Goal: Task Accomplishment & Management: Manage account settings

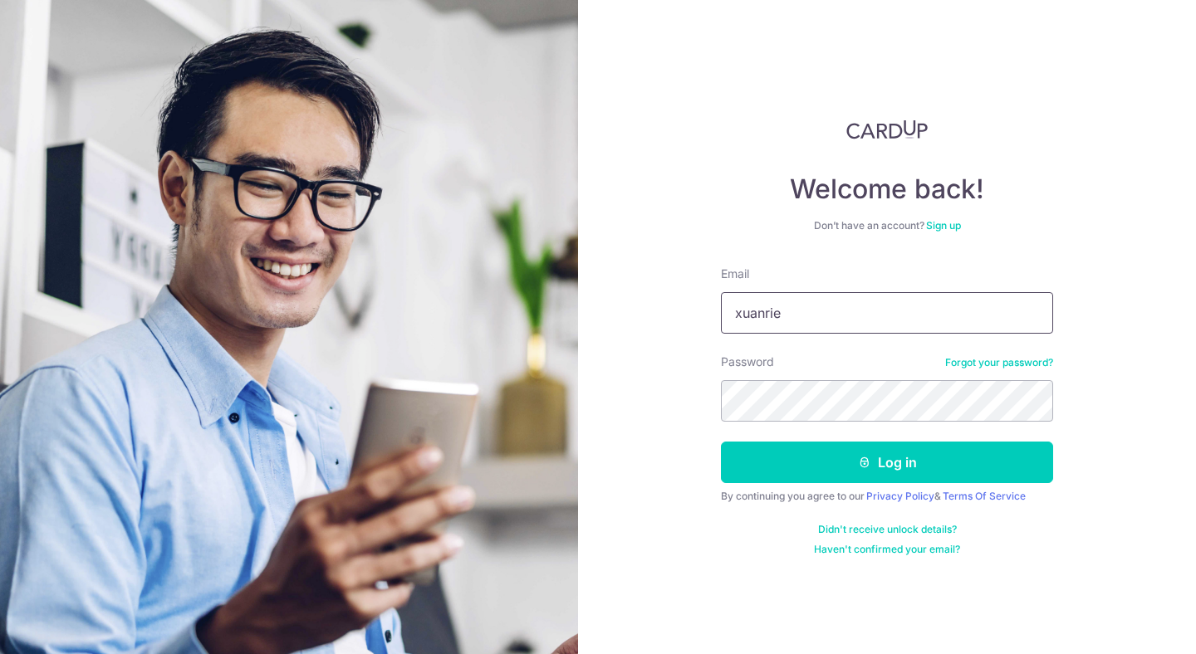
type input "[EMAIL_ADDRESS][DOMAIN_NAME]"
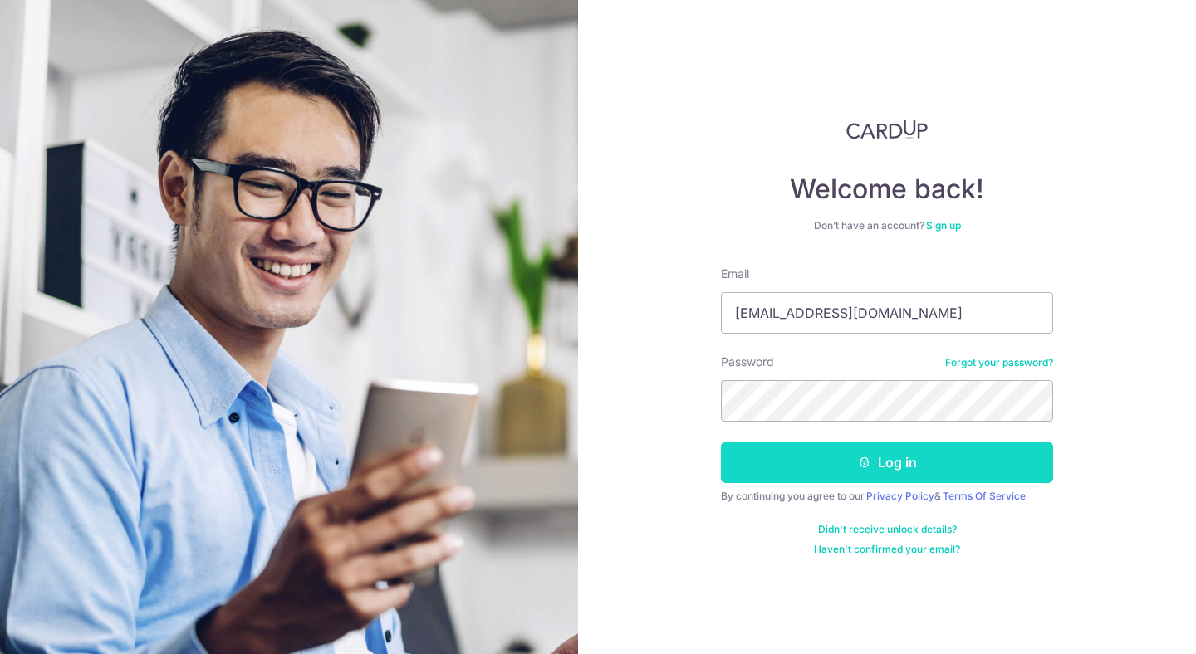
click at [911, 473] on button "Log in" at bounding box center [887, 463] width 332 height 42
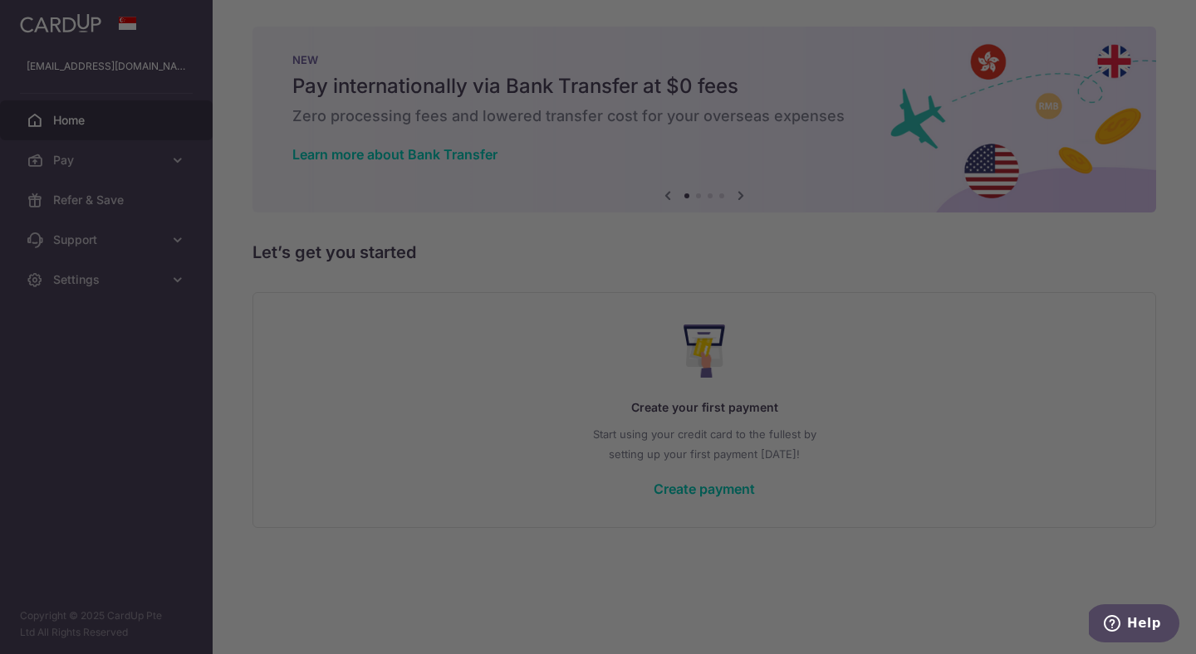
click at [357, 380] on div at bounding box center [604, 330] width 1208 height 661
click at [155, 149] on div at bounding box center [604, 330] width 1208 height 661
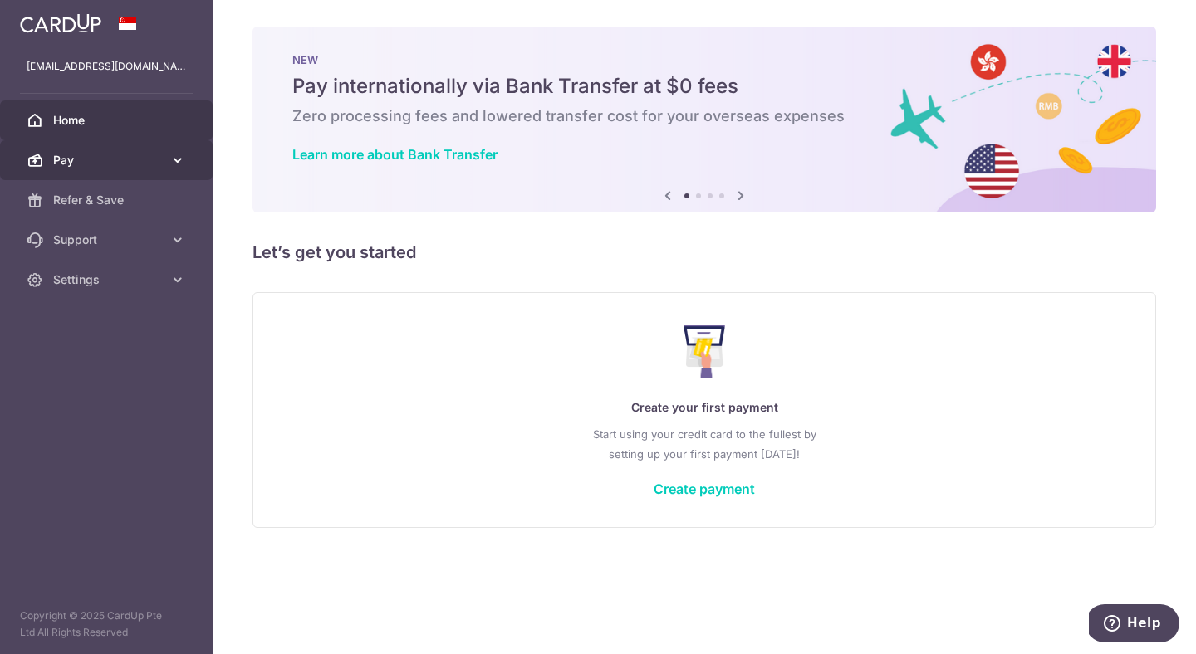
click at [146, 148] on link "Pay" at bounding box center [106, 160] width 213 height 40
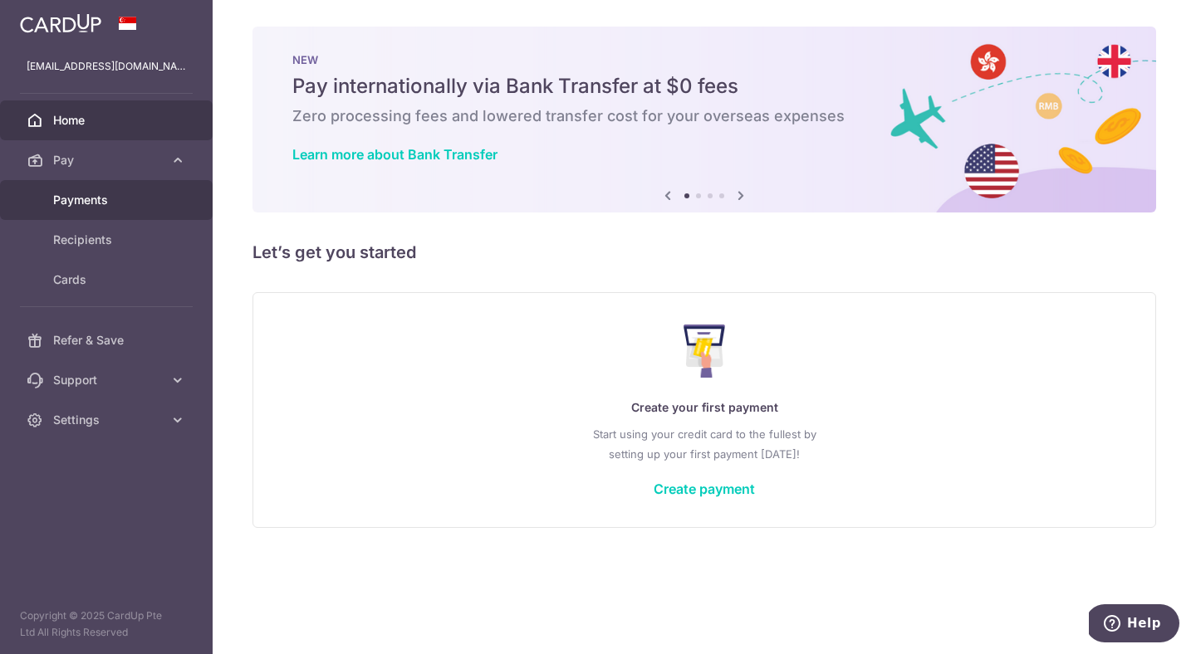
click at [120, 206] on span "Payments" at bounding box center [108, 200] width 110 height 17
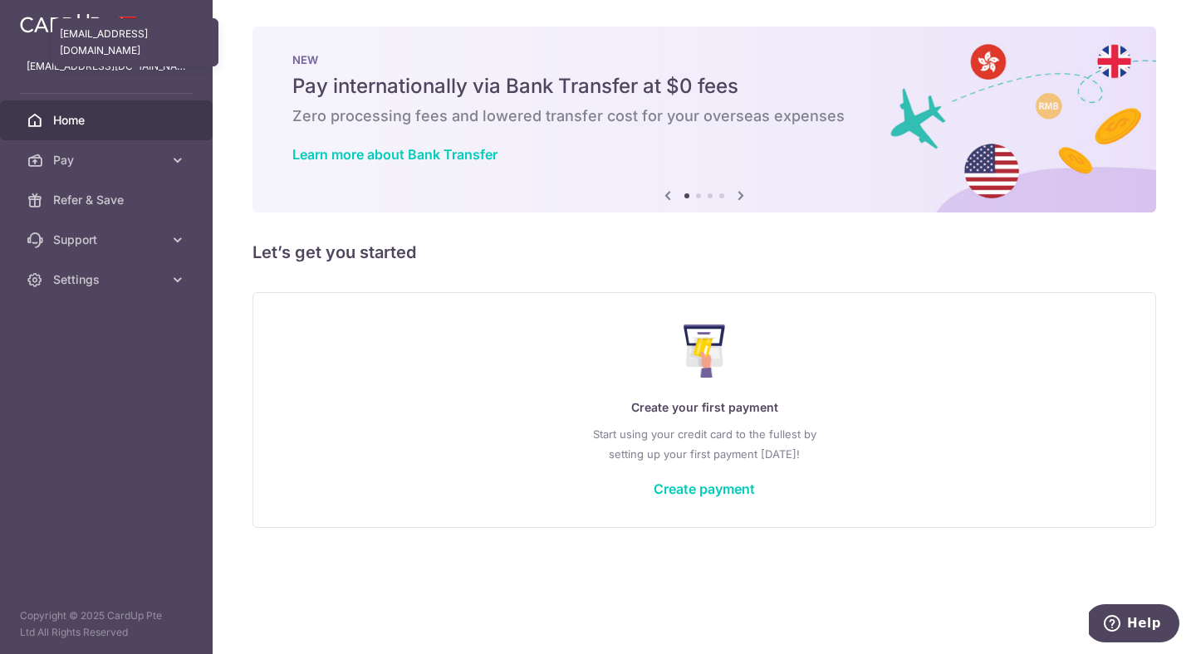
click at [111, 68] on p "[EMAIL_ADDRESS][DOMAIN_NAME]" at bounding box center [106, 66] width 159 height 17
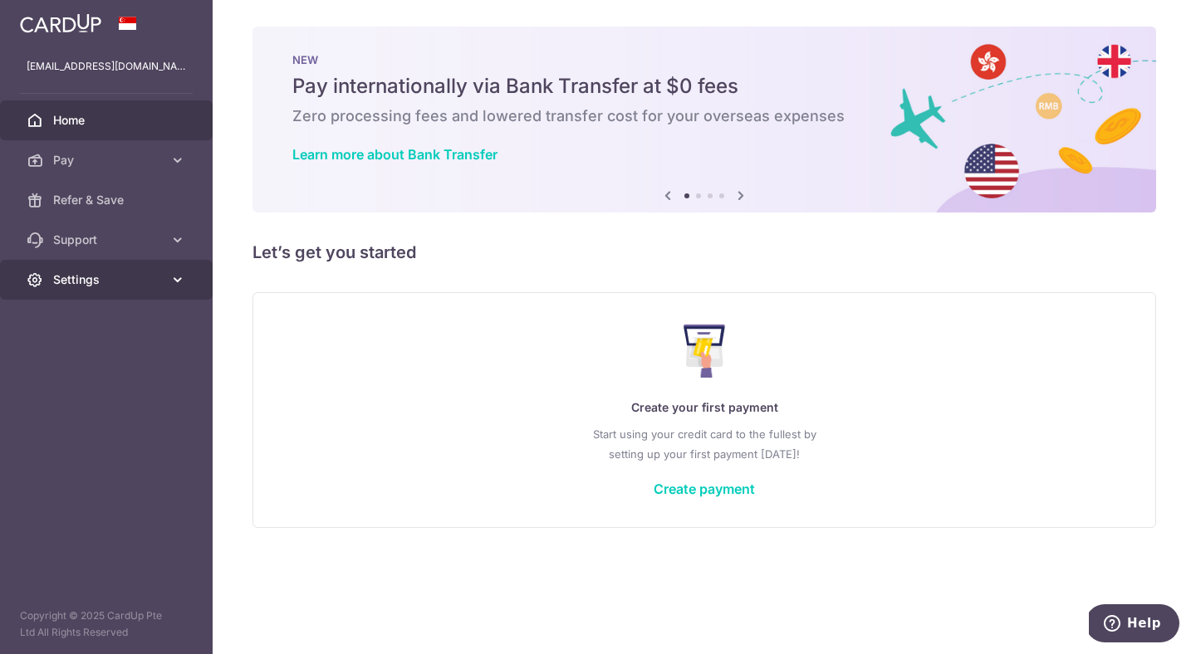
click at [108, 284] on span "Settings" at bounding box center [108, 280] width 110 height 17
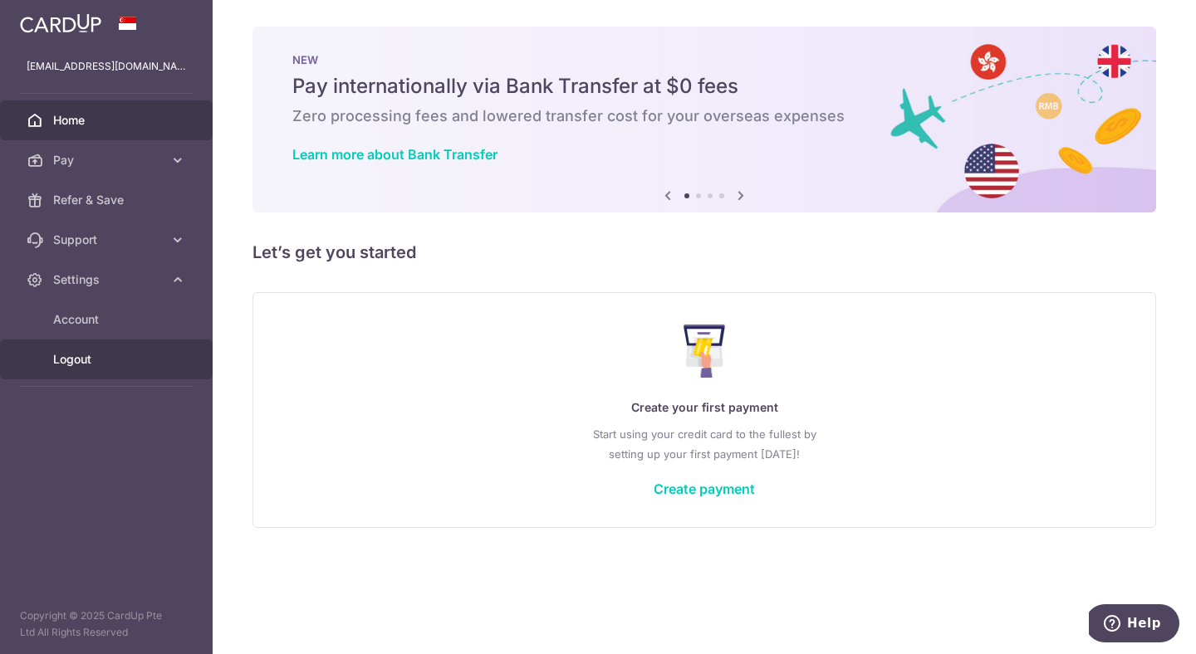
click at [93, 365] on span "Logout" at bounding box center [108, 359] width 110 height 17
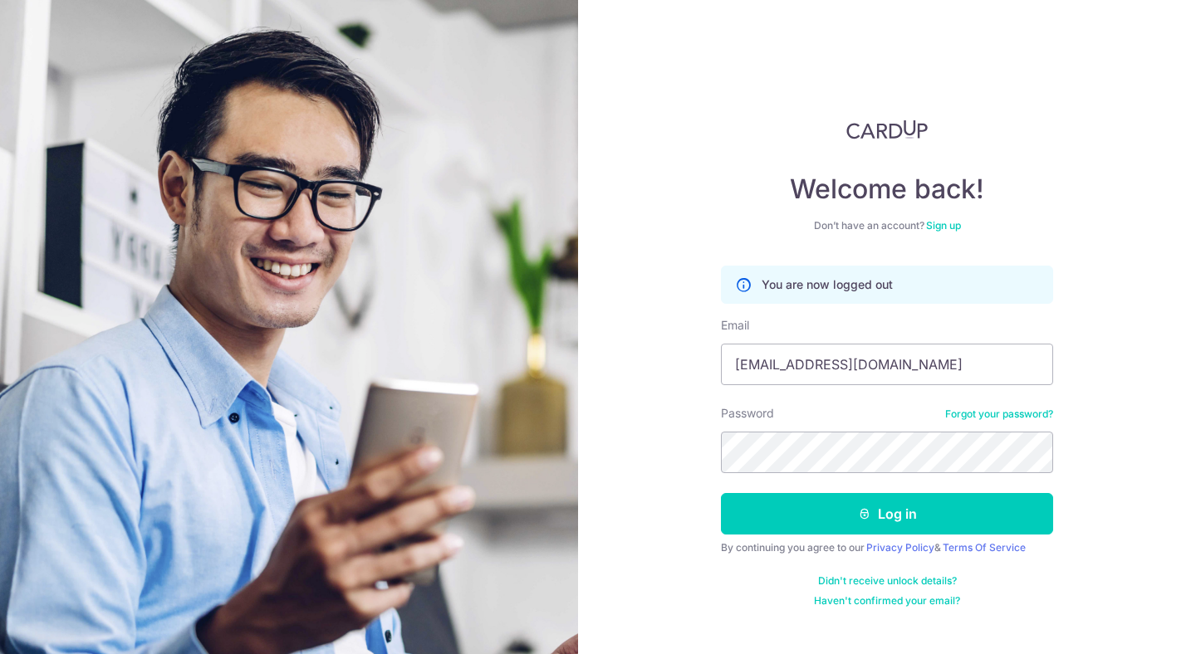
click at [721, 493] on button "Log in" at bounding box center [887, 514] width 332 height 42
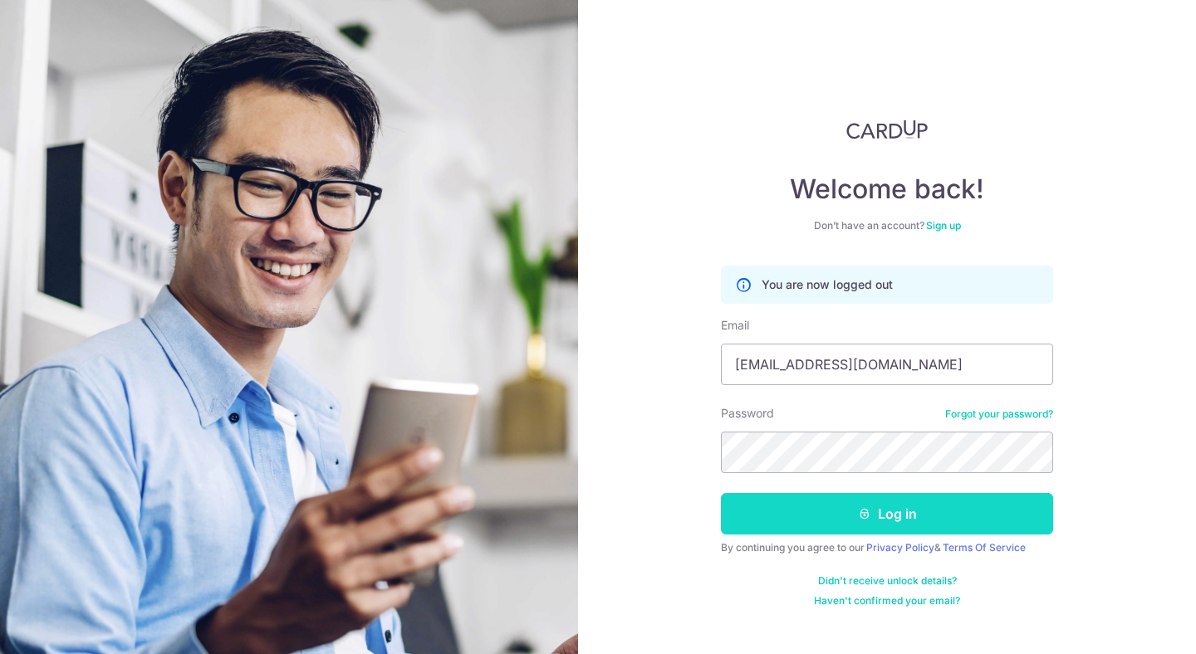
click at [754, 509] on button "Log in" at bounding box center [887, 514] width 332 height 42
